Goal: Find specific page/section: Find specific page/section

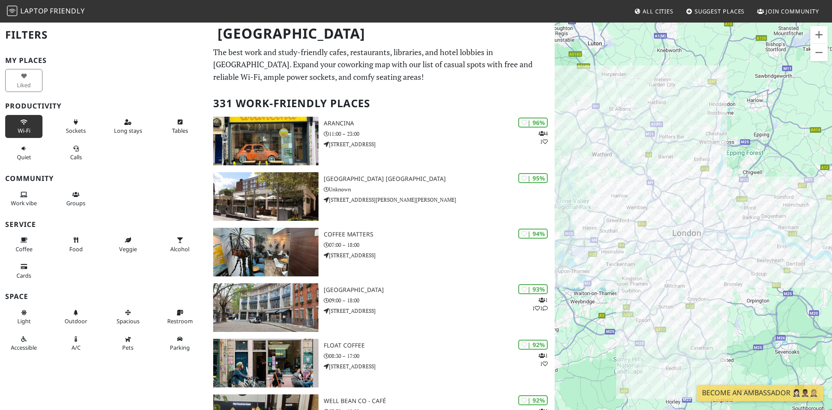
click at [26, 132] on span "Wi-Fi" at bounding box center [24, 131] width 13 height 8
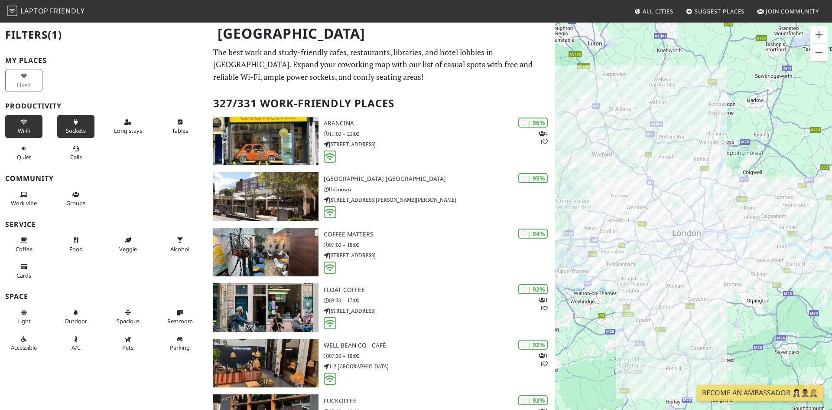
click at [82, 133] on span "Sockets" at bounding box center [76, 131] width 20 height 8
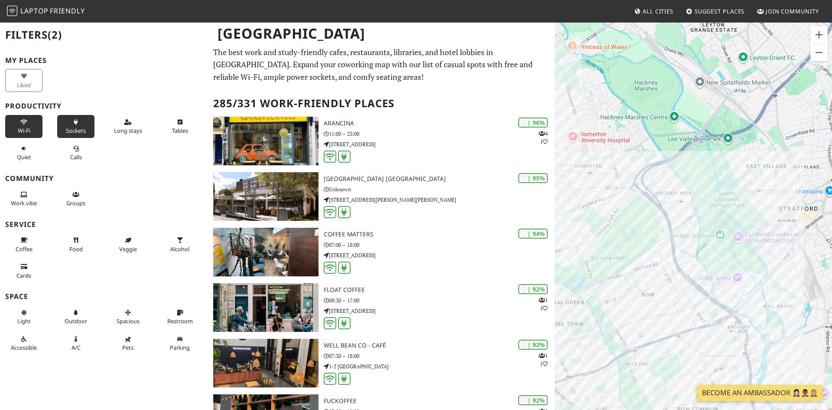
click at [670, 191] on div "[GEOGRAPHIC_DATA] [GEOGRAPHIC_DATA]" at bounding box center [693, 227] width 277 height 410
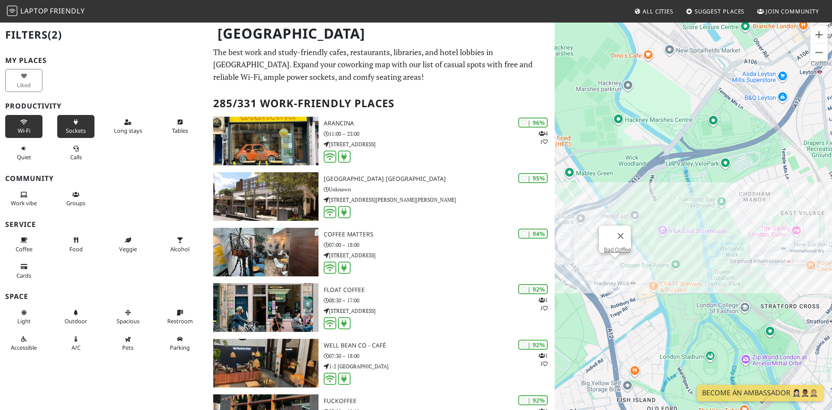
click at [671, 238] on div "Bad Coffee" at bounding box center [693, 227] width 277 height 410
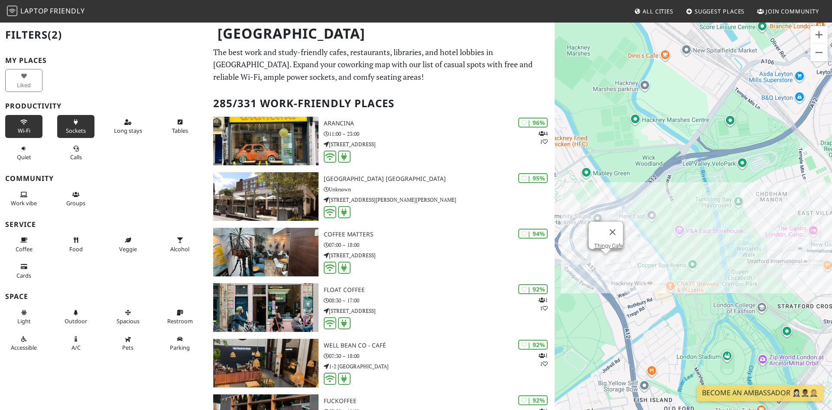
click at [608, 254] on div "Thingy Cafe Thingy Cafe" at bounding box center [693, 227] width 277 height 410
click at [604, 242] on link "Thingy Cafe" at bounding box center [608, 245] width 29 height 7
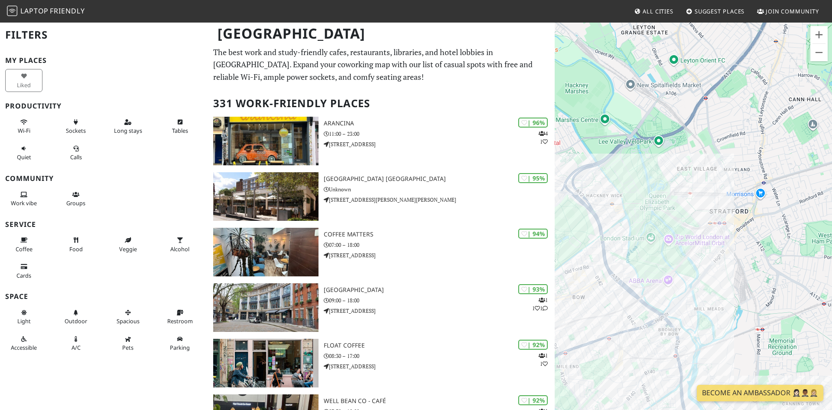
click at [702, 208] on div at bounding box center [693, 227] width 277 height 410
click at [714, 196] on div at bounding box center [693, 227] width 277 height 410
